Goal: Find specific page/section: Find specific page/section

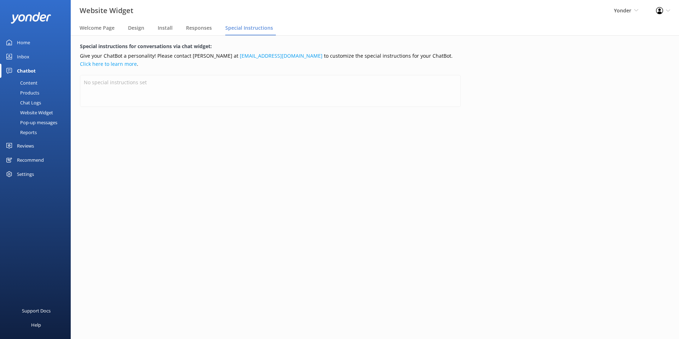
click at [150, 113] on div "Special instructions for conversations via chat widget: Give your ChatBot a per…" at bounding box center [270, 79] width 399 height 89
click at [29, 55] on div "Inbox" at bounding box center [23, 57] width 12 height 14
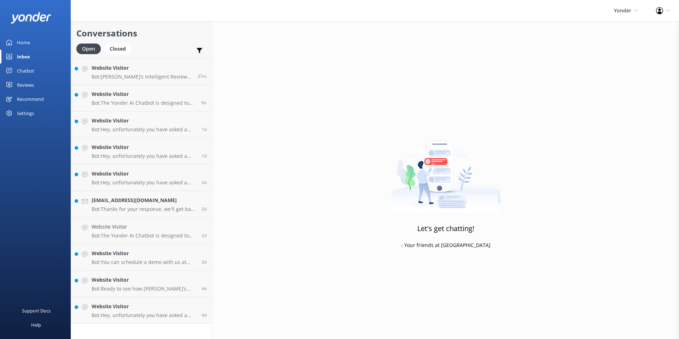
click at [31, 44] on link "Home" at bounding box center [35, 42] width 71 height 14
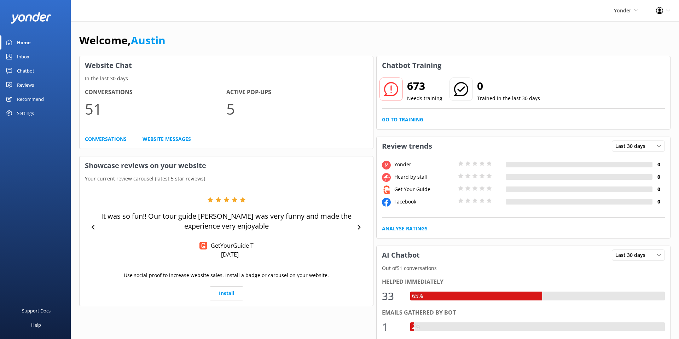
click at [209, 41] on div "Welcome, [GEOGRAPHIC_DATA]" at bounding box center [374, 44] width 591 height 24
click at [187, 41] on div "Welcome, [GEOGRAPHIC_DATA]" at bounding box center [374, 44] width 591 height 24
click at [42, 56] on link "Inbox" at bounding box center [35, 57] width 71 height 14
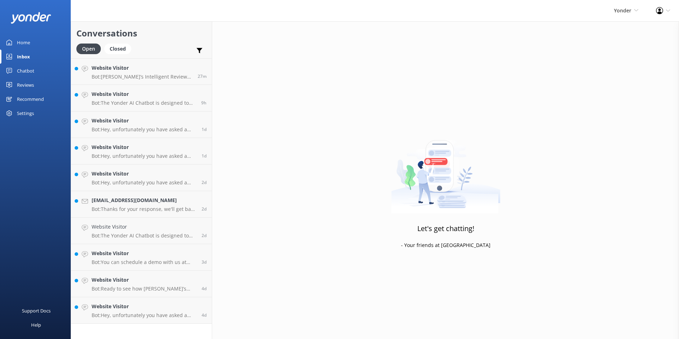
click at [36, 68] on link "Chatbot" at bounding box center [35, 71] width 71 height 14
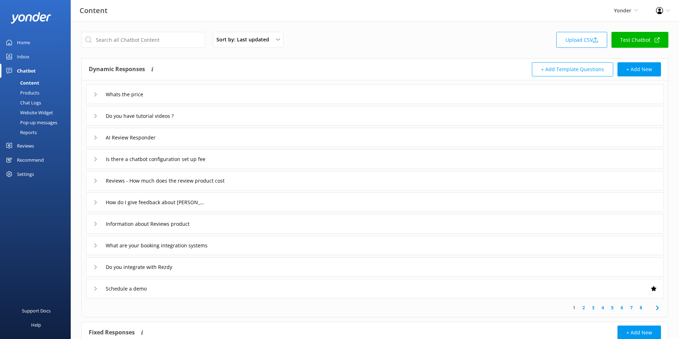
click at [206, 56] on div "Sort by: Last updated Title (A-Z) Last updated Upload CSV Test Chatbot Dynamic …" at bounding box center [375, 207] width 608 height 372
click at [353, 44] on div "Sort by: Last updated Title (A-Z) Last updated Upload CSV Test Chatbot" at bounding box center [374, 42] width 587 height 20
